Goal: Task Accomplishment & Management: Use online tool/utility

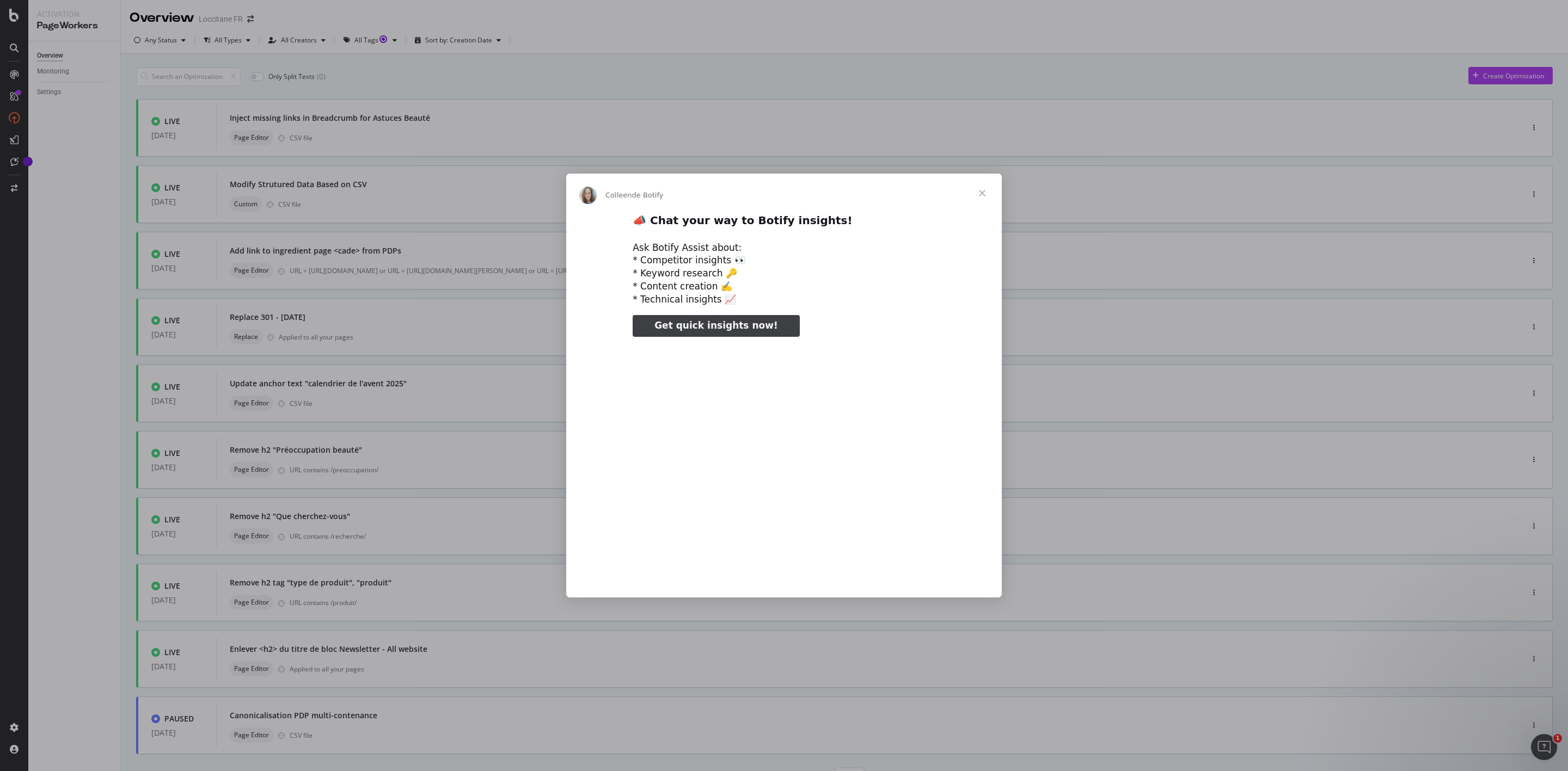
type input "26541"
click at [987, 188] on span "Fermer" at bounding box center [982, 193] width 39 height 39
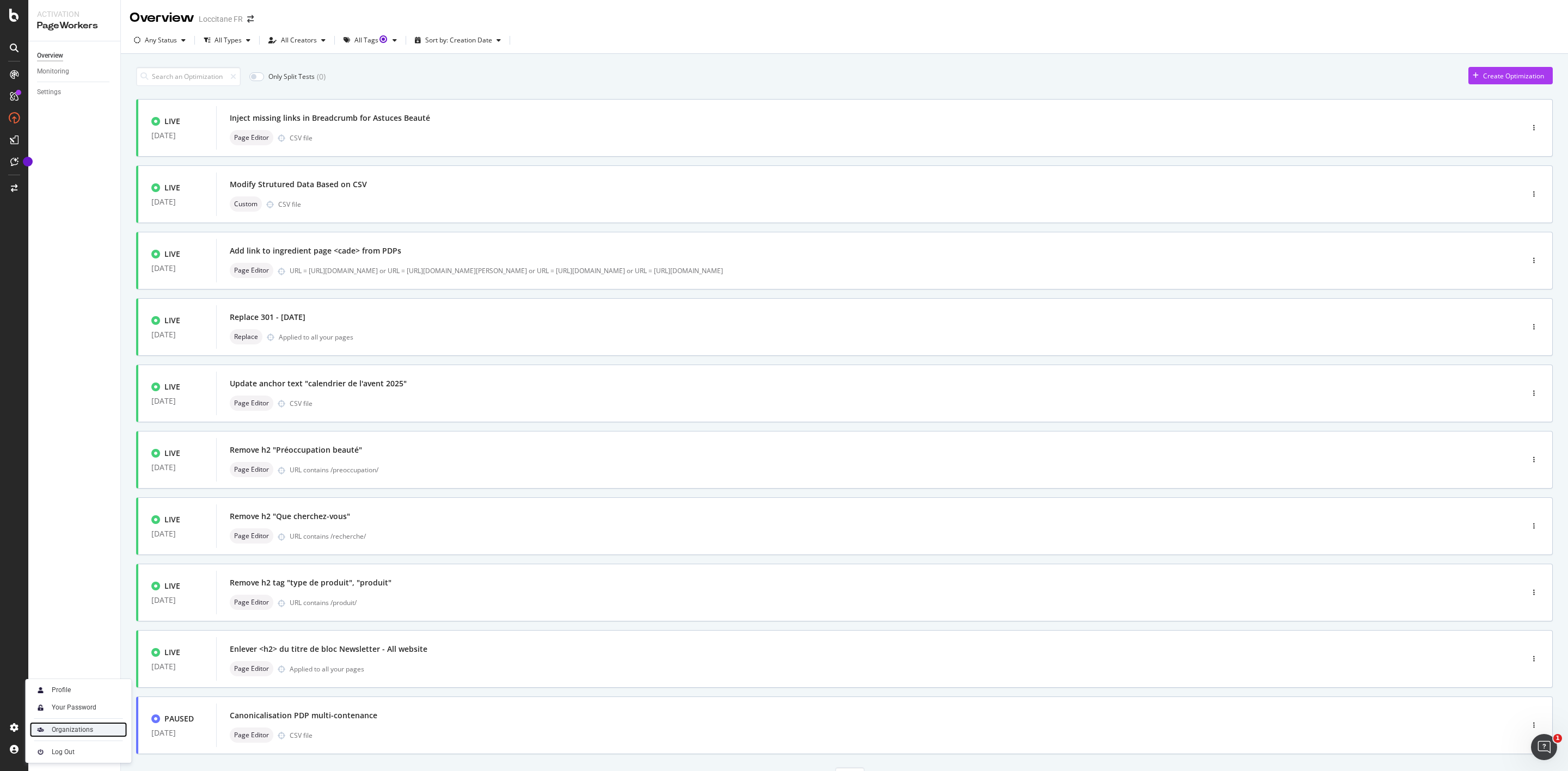
click at [84, 725] on div "Organizations" at bounding box center [79, 730] width 97 height 15
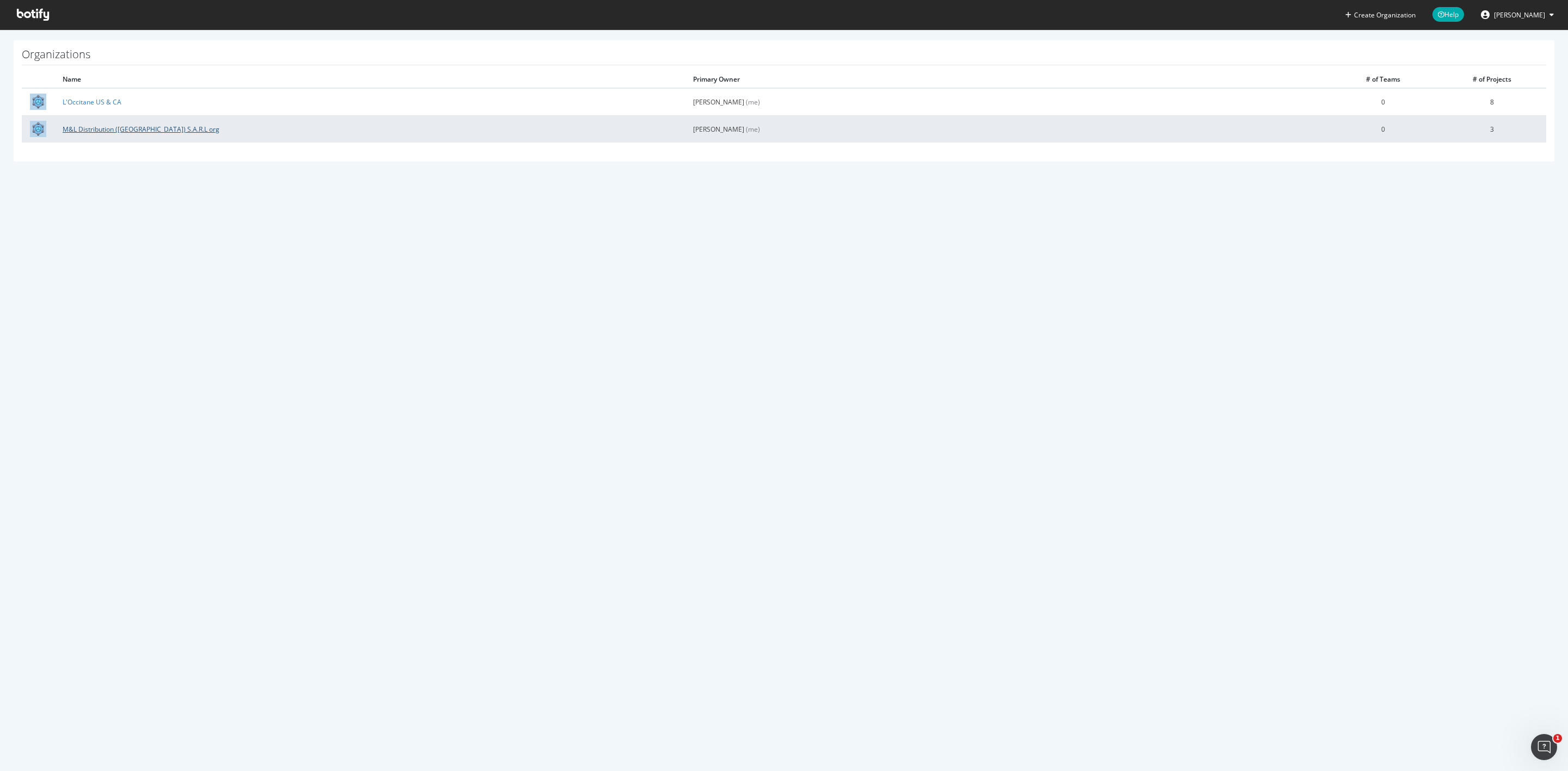
click at [111, 131] on link "M&L Distribution ([GEOGRAPHIC_DATA]) S.A.R.L org" at bounding box center [141, 129] width 157 height 9
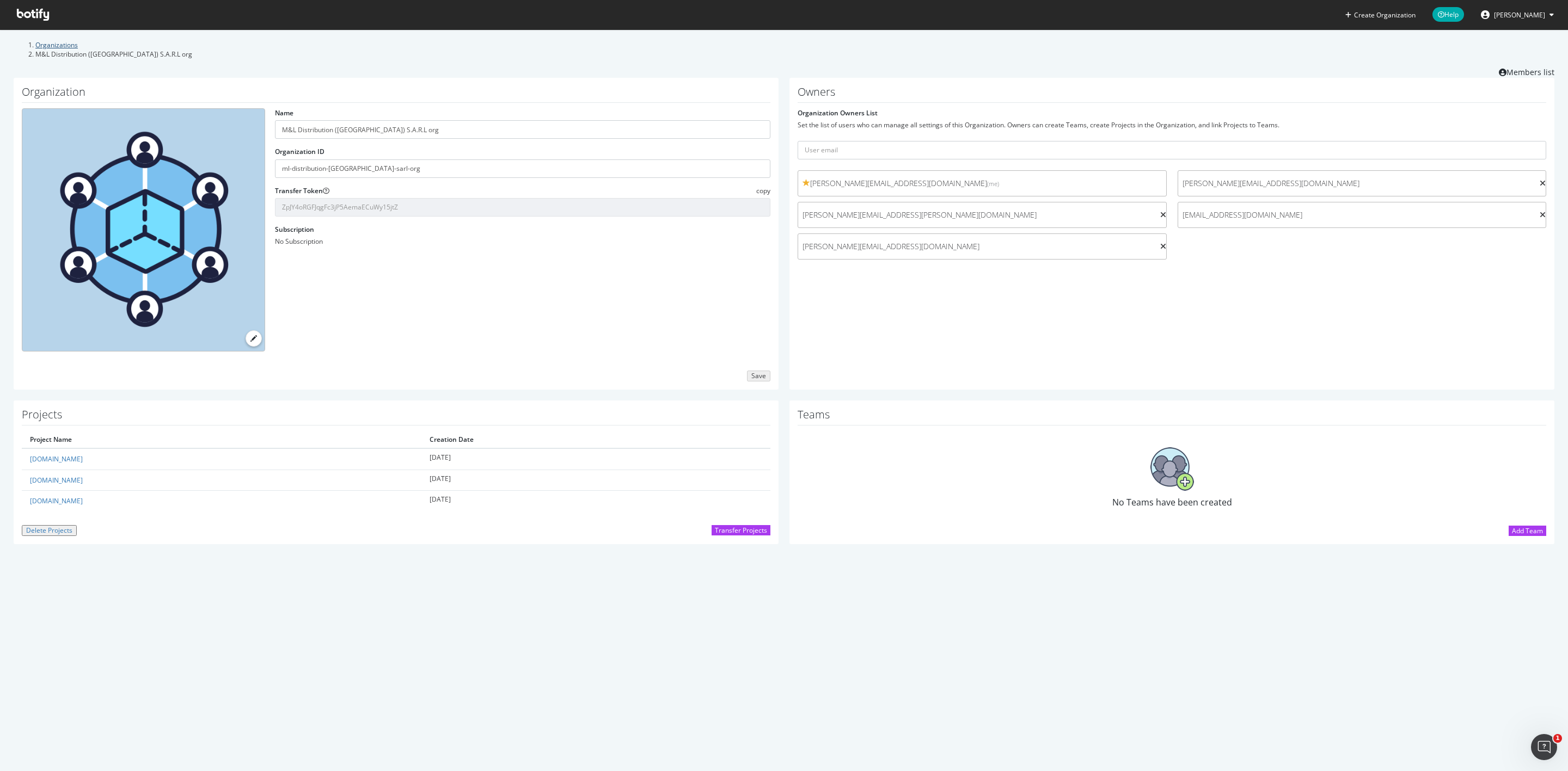
click at [72, 43] on link "Organizations" at bounding box center [57, 44] width 43 height 9
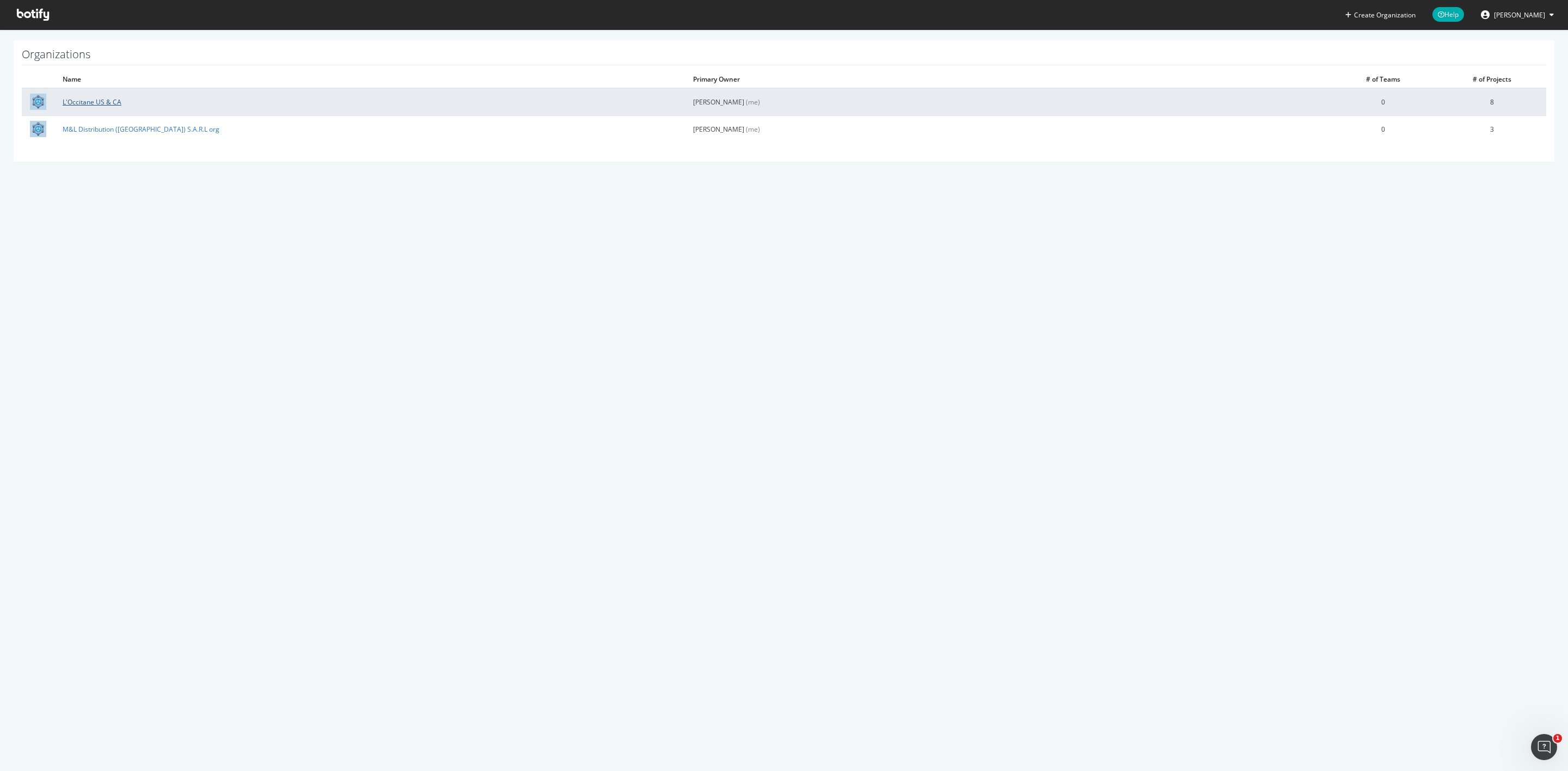
click at [90, 100] on link "L'Occitane US & CA" at bounding box center [92, 102] width 59 height 9
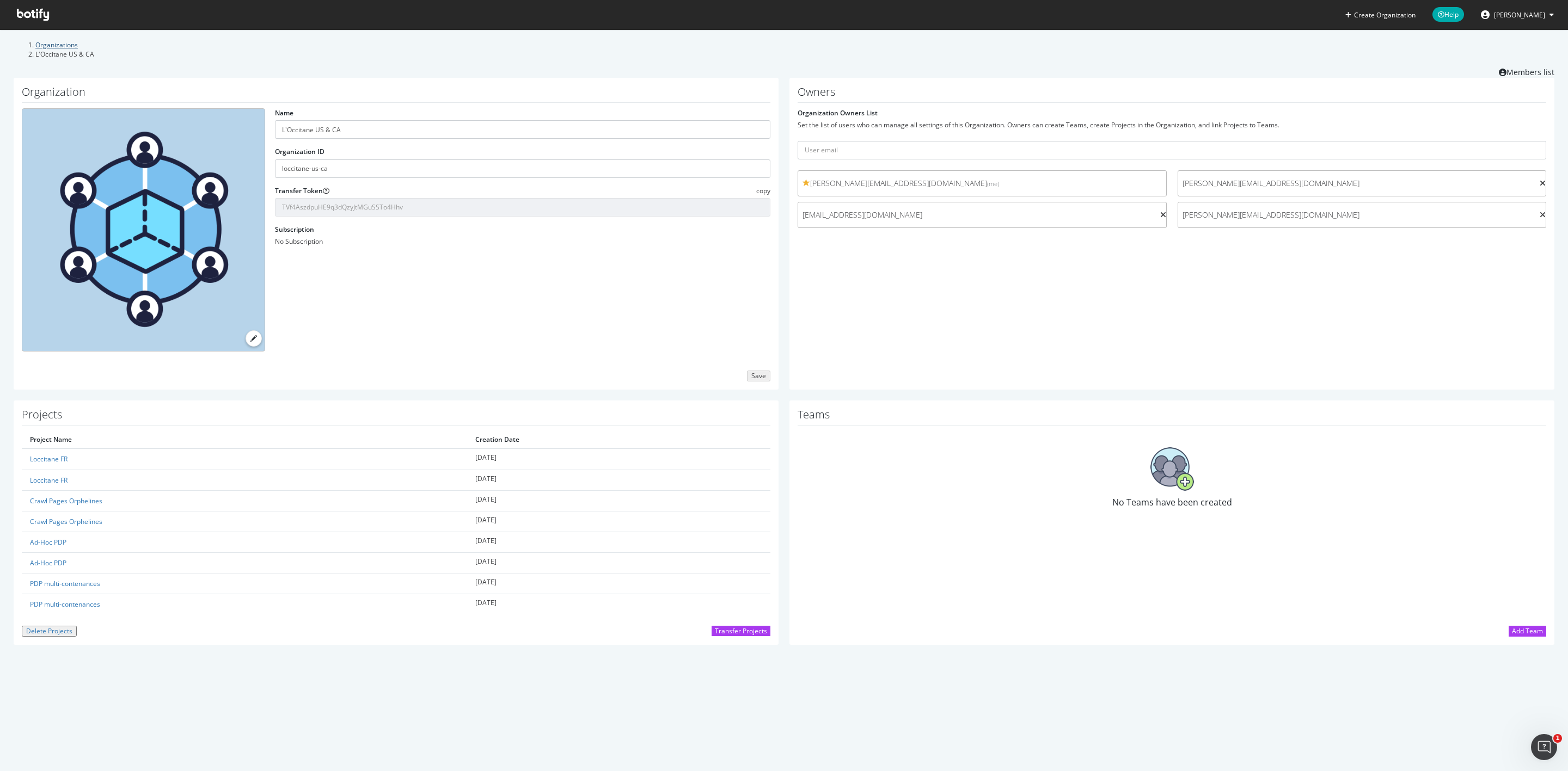
click at [63, 44] on link "Organizations" at bounding box center [57, 44] width 43 height 9
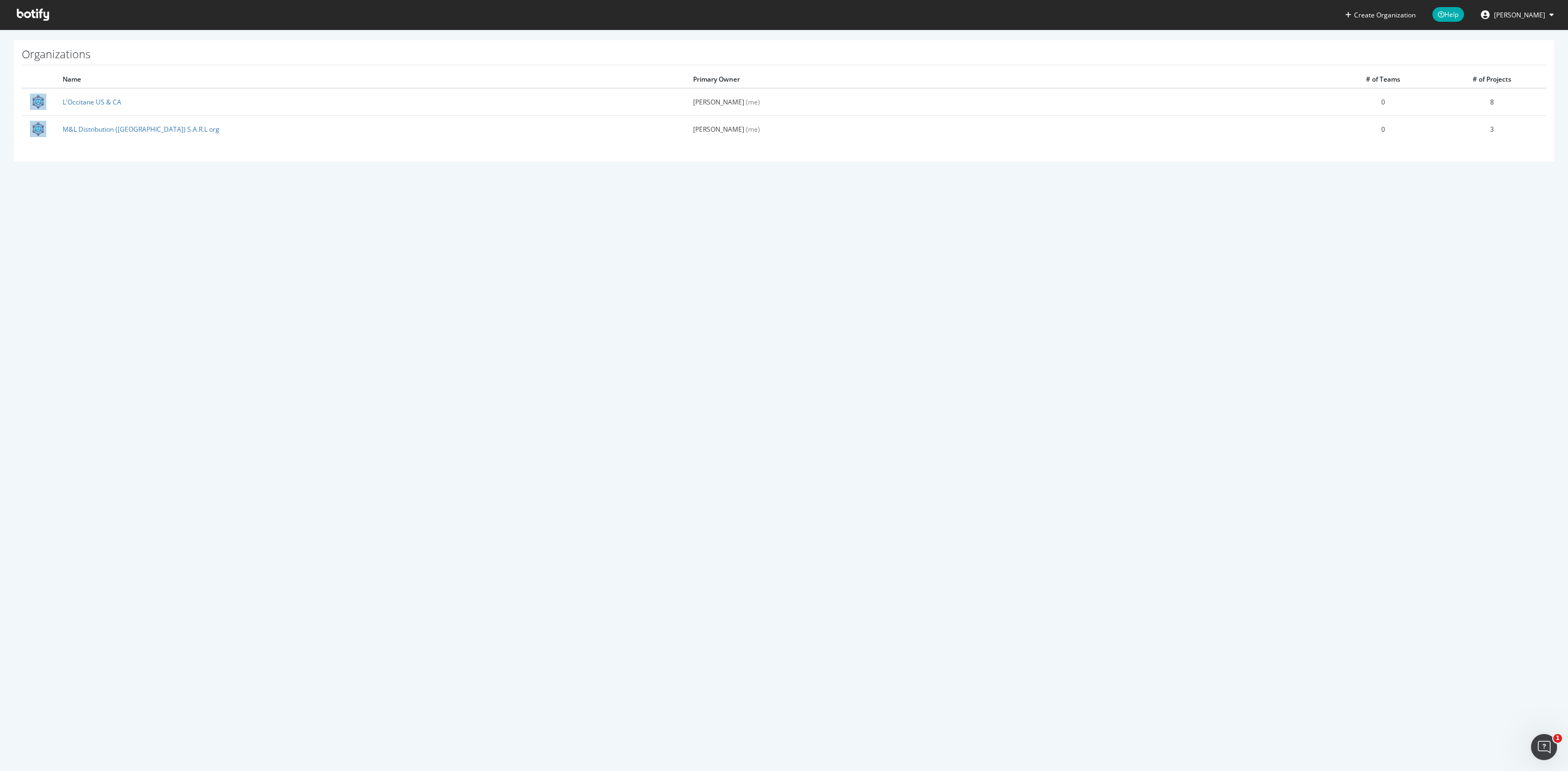
click at [52, 18] on span at bounding box center [32, 15] width 49 height 29
click at [34, 12] on icon at bounding box center [33, 15] width 32 height 12
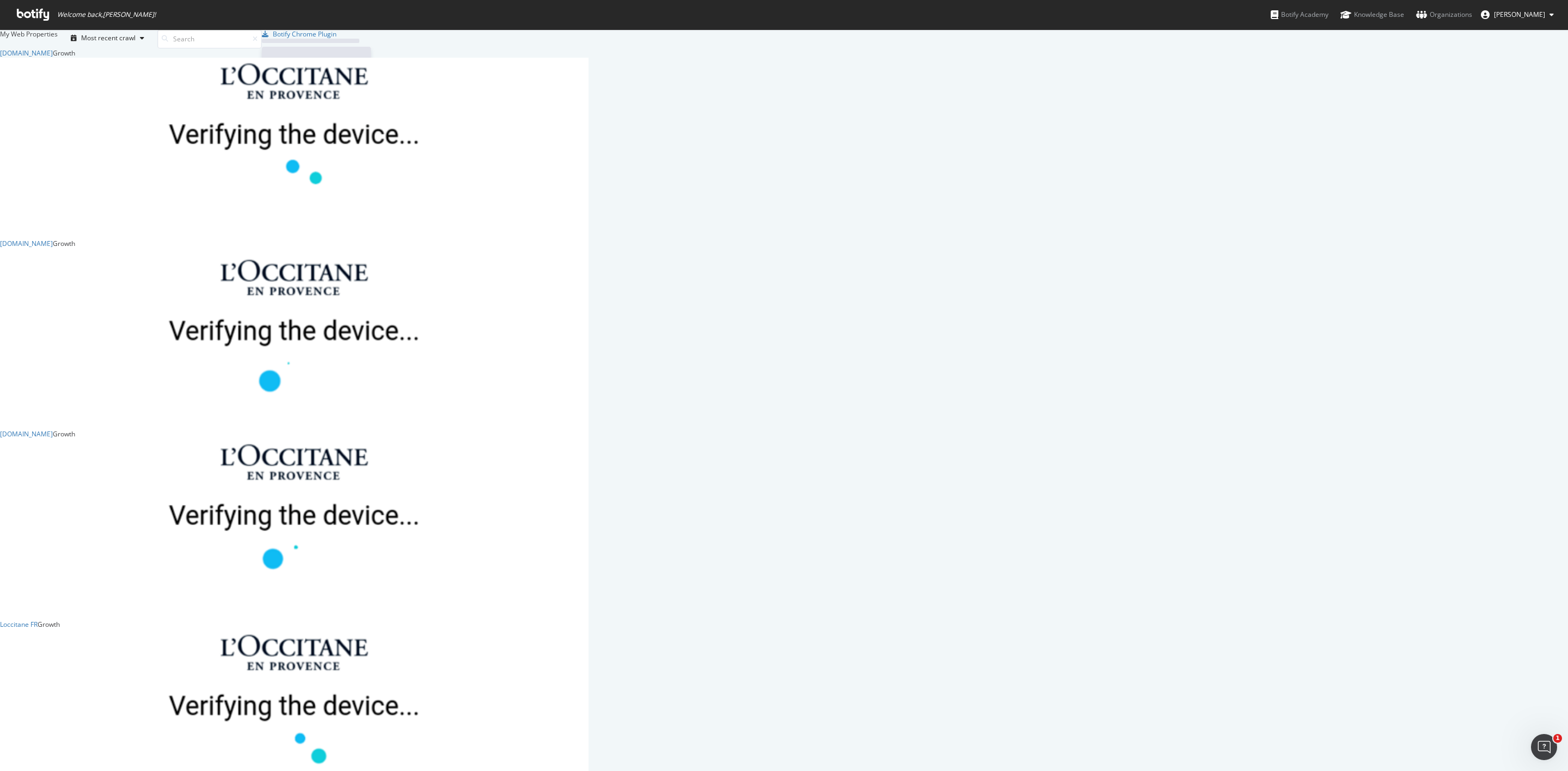
scroll to position [759, 1544]
click at [33, 12] on icon at bounding box center [33, 15] width 32 height 12
click at [1441, 16] on div "Organizations" at bounding box center [1444, 15] width 56 height 11
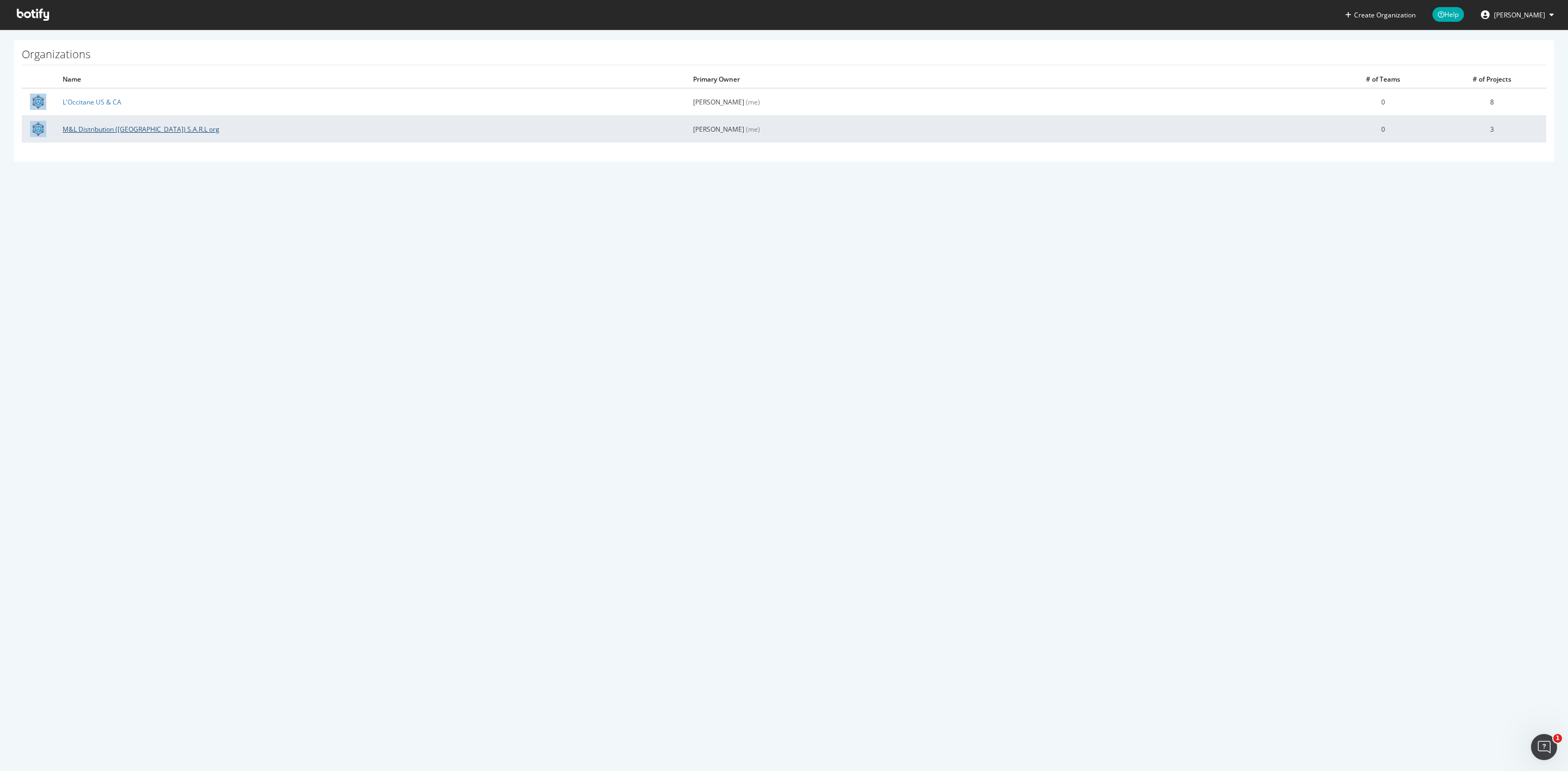
click at [111, 127] on link "M&L Distribution ([GEOGRAPHIC_DATA]) S.A.R.L org" at bounding box center [141, 129] width 157 height 9
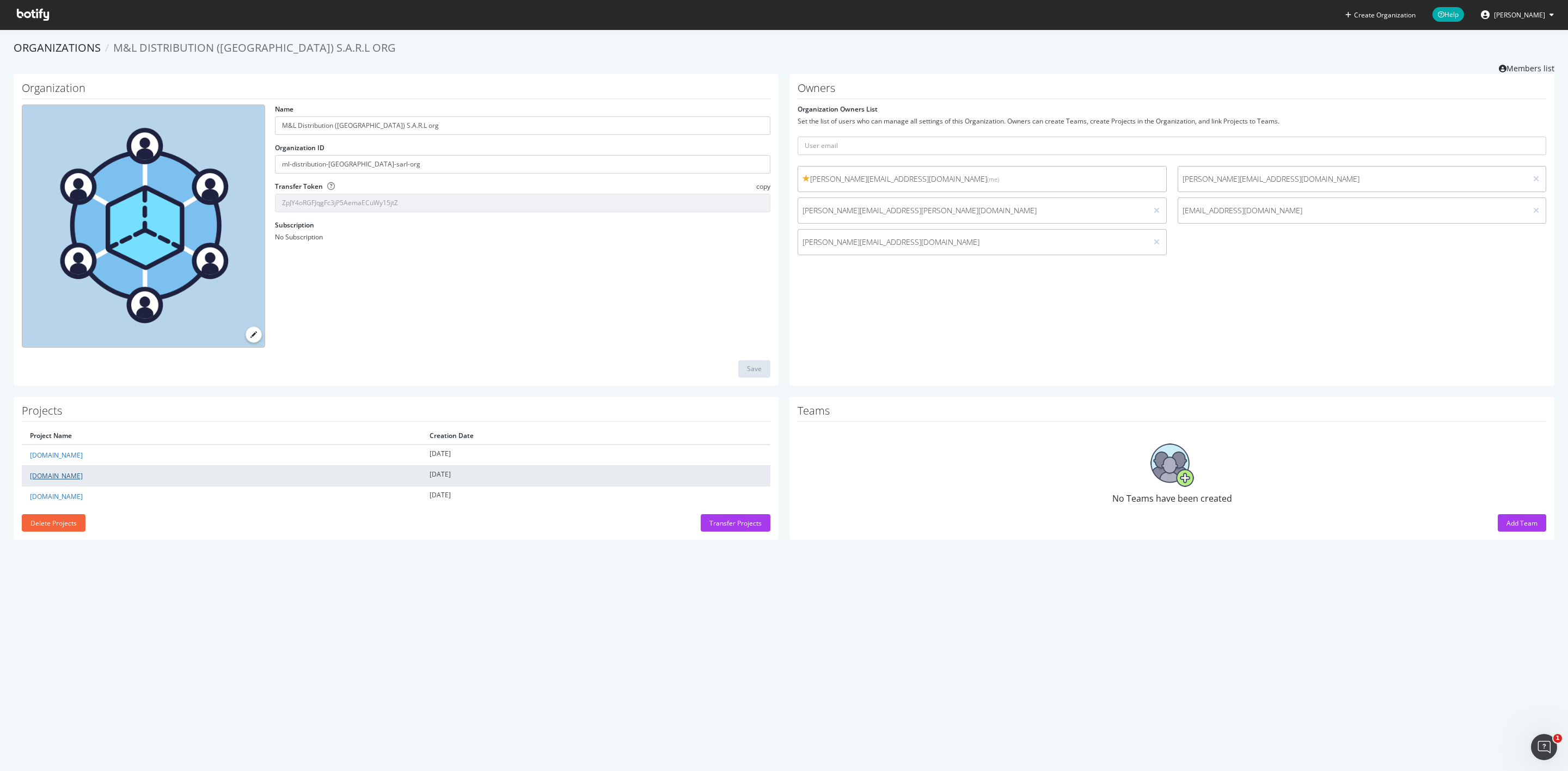
click at [54, 477] on link "[DOMAIN_NAME]" at bounding box center [56, 476] width 53 height 9
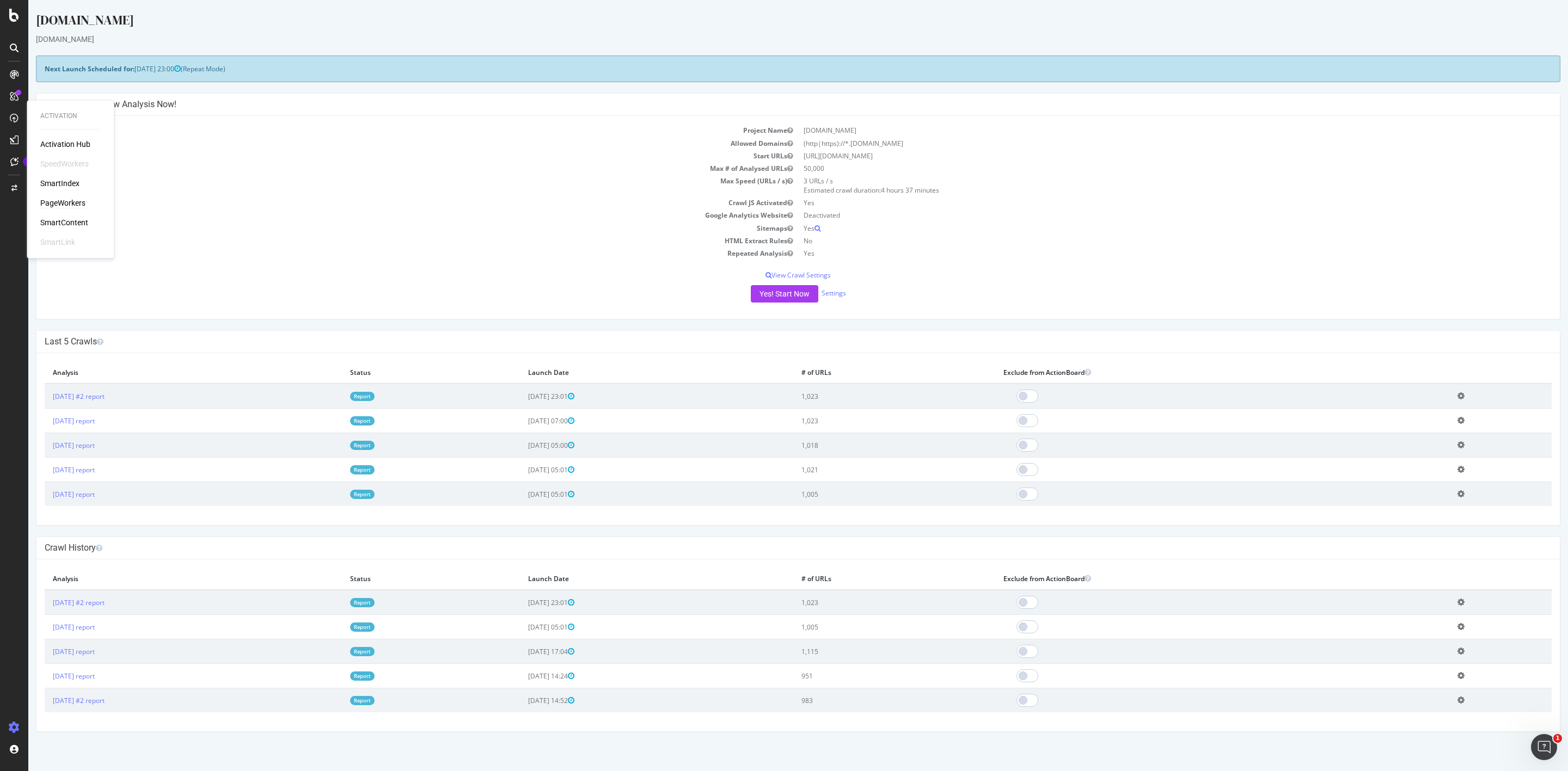
click at [61, 203] on div "PageWorkers" at bounding box center [63, 203] width 45 height 11
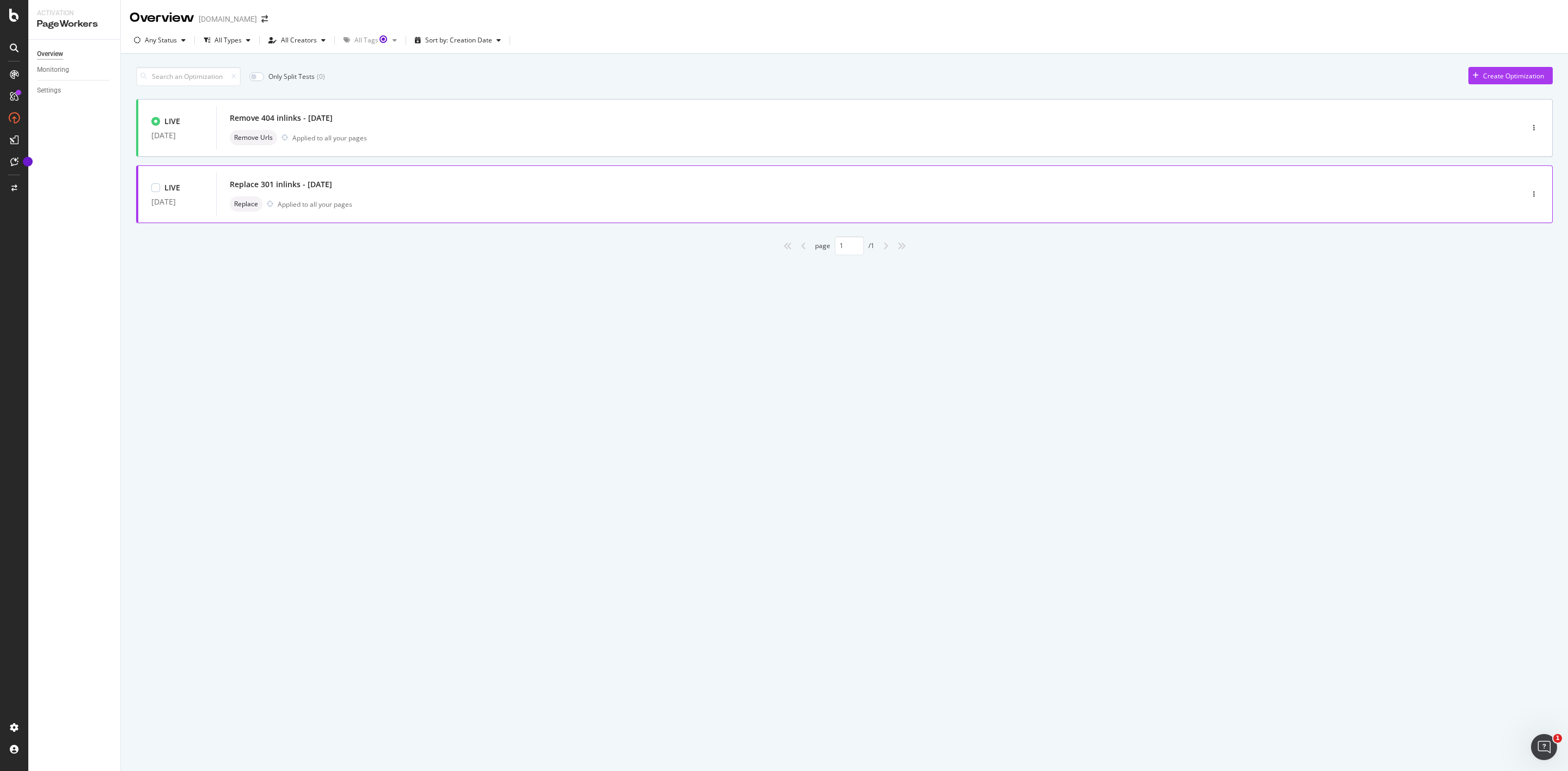
click at [450, 204] on div "Replace Applied to all your pages" at bounding box center [853, 204] width 1247 height 15
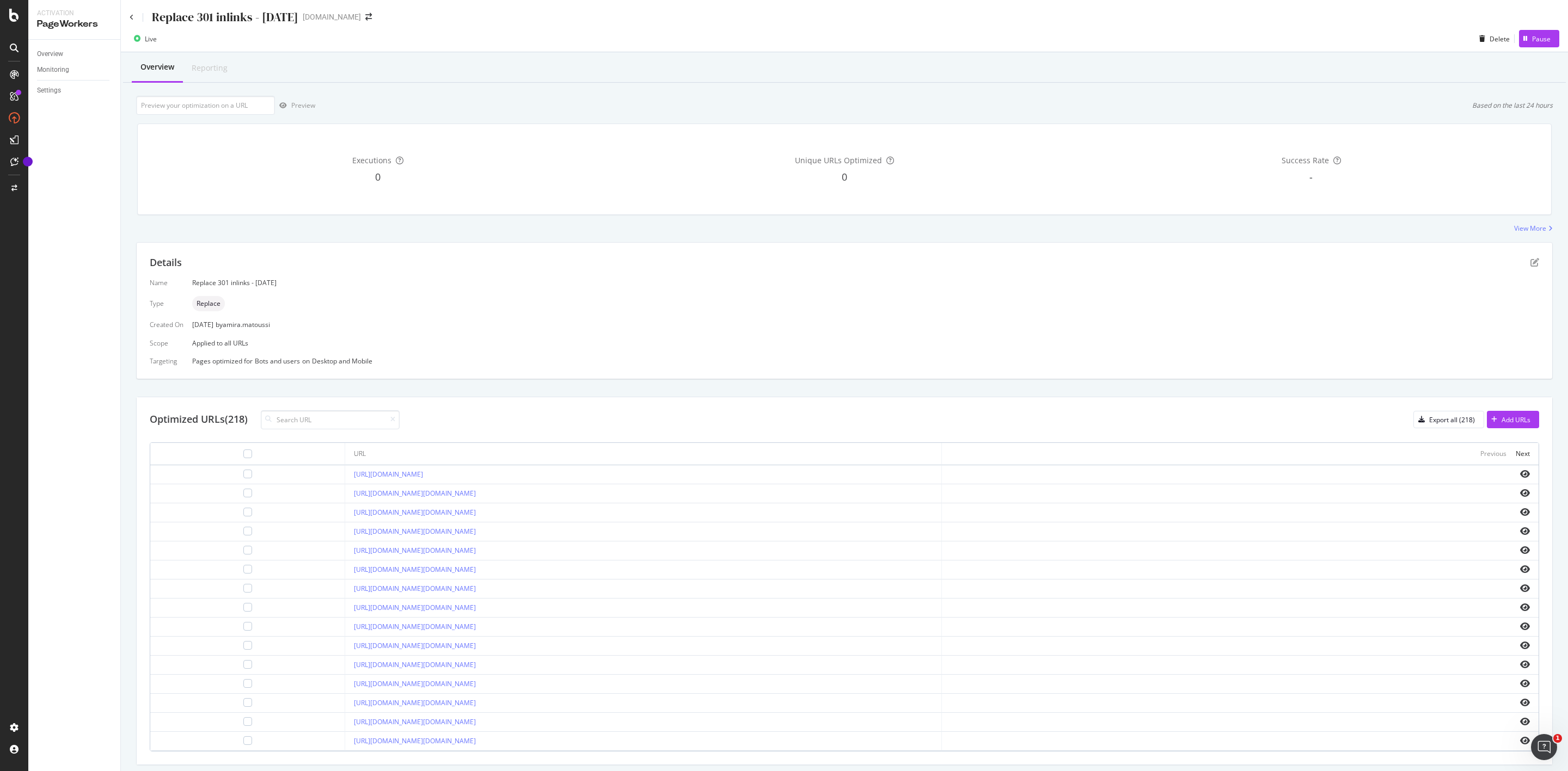
scroll to position [39, 0]
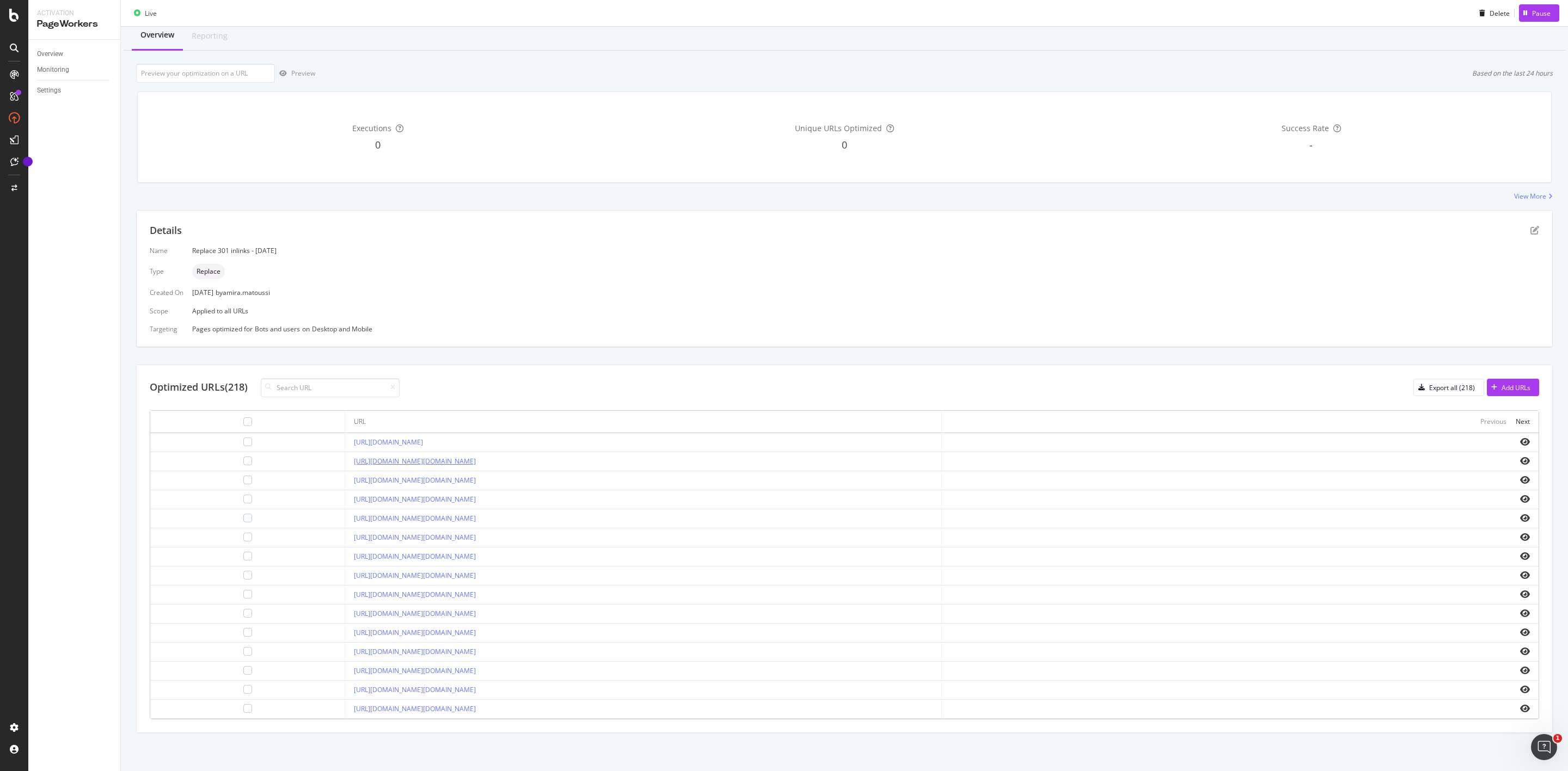
click at [476, 456] on link "https://support.uk.loccitane.com/loccitanecustomercare/s/?nocache=https%3A%2F%2…" at bounding box center [415, 461] width 122 height 9
click at [1518, 413] on th "Previous Next" at bounding box center [1240, 422] width 597 height 23
click at [1518, 414] on th "Previous Next" at bounding box center [1240, 422] width 597 height 23
click at [1516, 417] on div "Next" at bounding box center [1522, 421] width 14 height 9
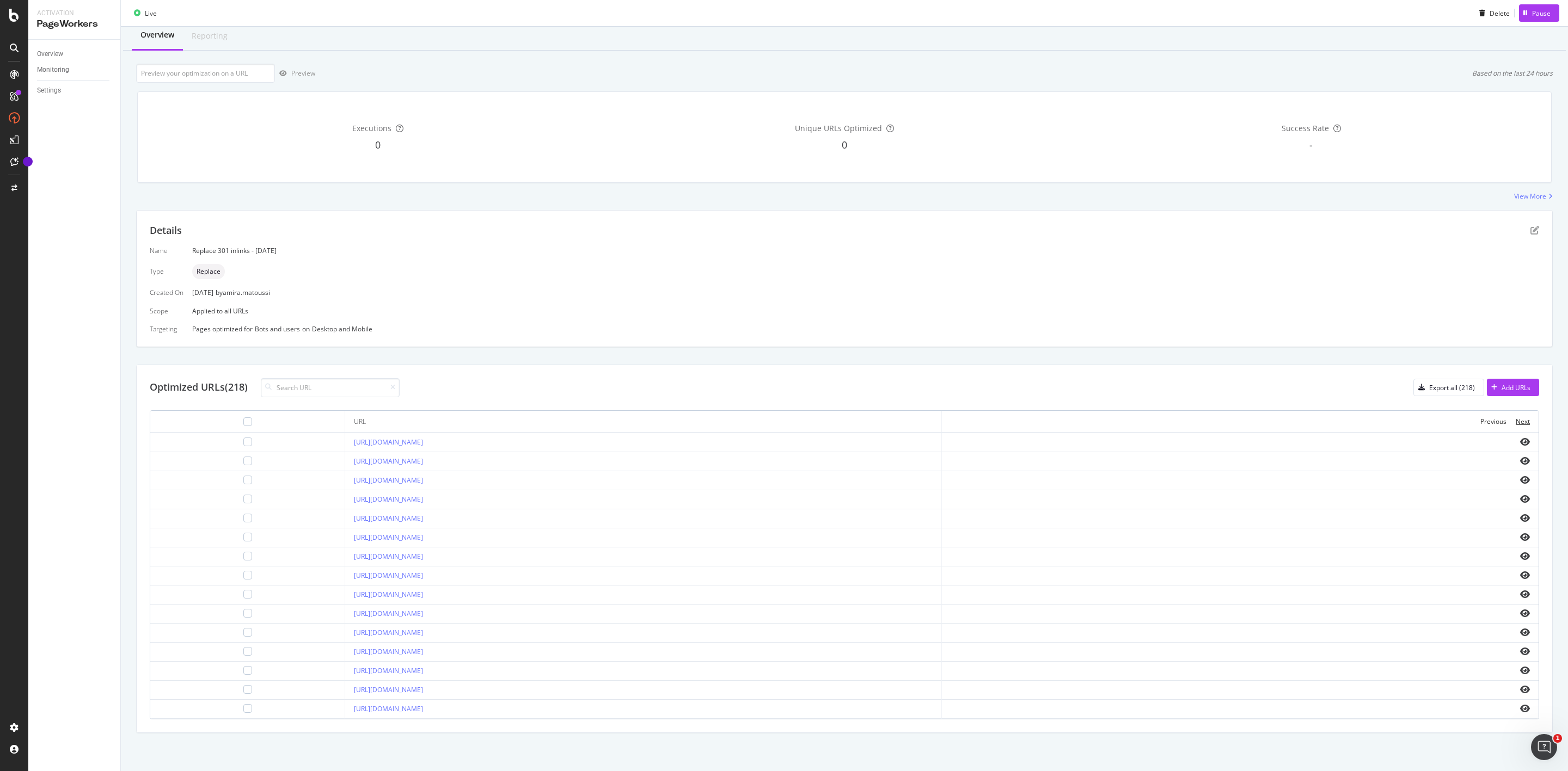
click at [1516, 417] on div "Next" at bounding box center [1522, 421] width 14 height 9
click at [354, 653] on link "https://uk.loccitane.com/almond-collection.html" at bounding box center [388, 651] width 69 height 9
click at [364, 707] on link "https://uk.loccitane.com/almond-milk-veil-29VC240A22.html" at bounding box center [388, 708] width 69 height 9
